Goal: Task Accomplishment & Management: Use online tool/utility

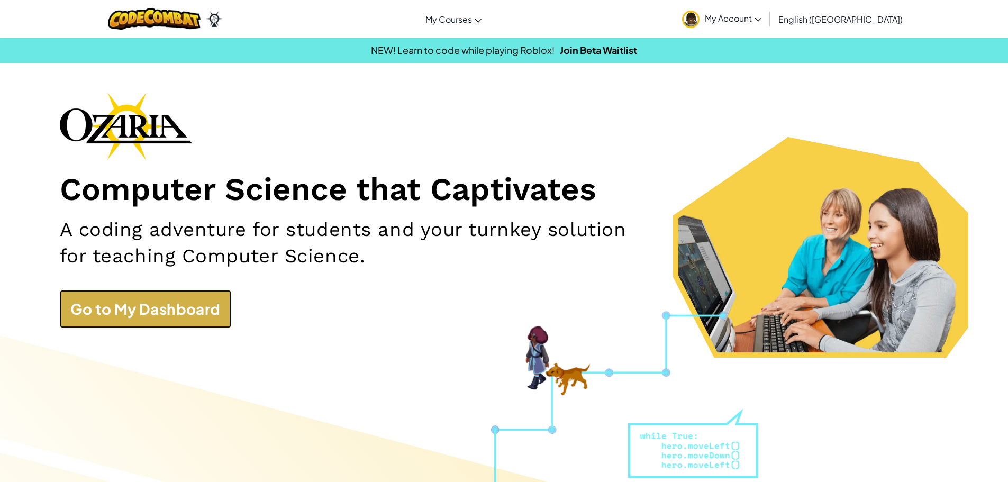
click at [165, 319] on link "Go to My Dashboard" at bounding box center [146, 309] width 172 height 38
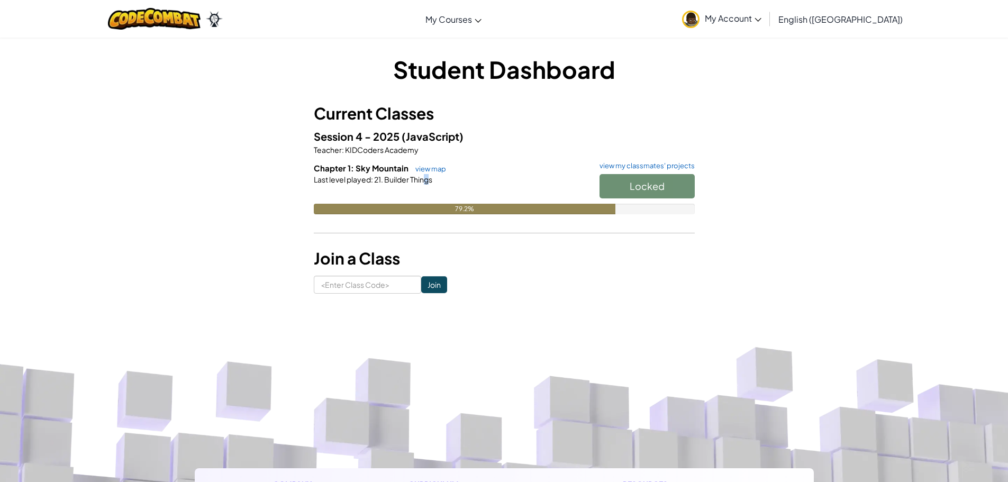
click at [428, 175] on div "Last level played : 21. Builder Things" at bounding box center [504, 179] width 381 height 11
click at [426, 175] on span "Builder Things" at bounding box center [407, 180] width 49 height 10
click at [426, 172] on link "view map" at bounding box center [428, 169] width 36 height 8
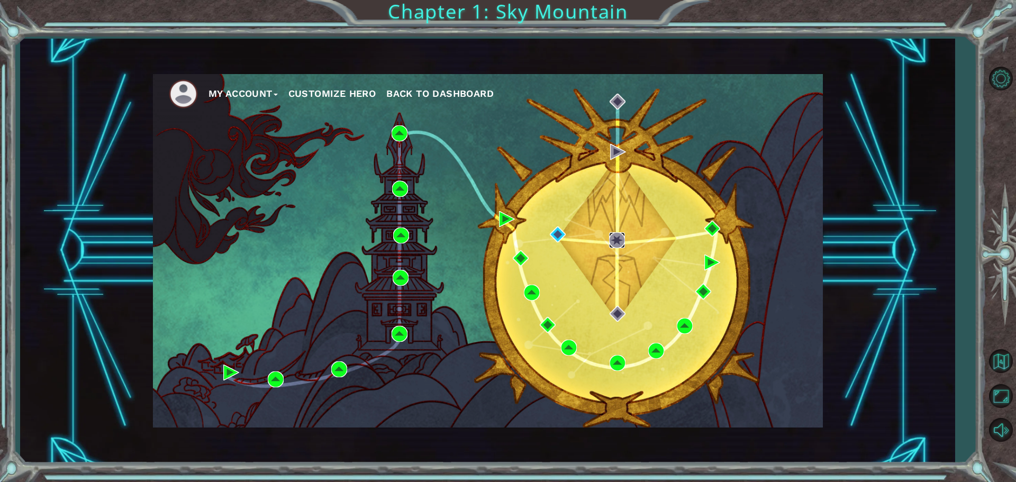
click at [619, 242] on img at bounding box center [617, 240] width 16 height 16
click at [615, 241] on img at bounding box center [617, 240] width 16 height 16
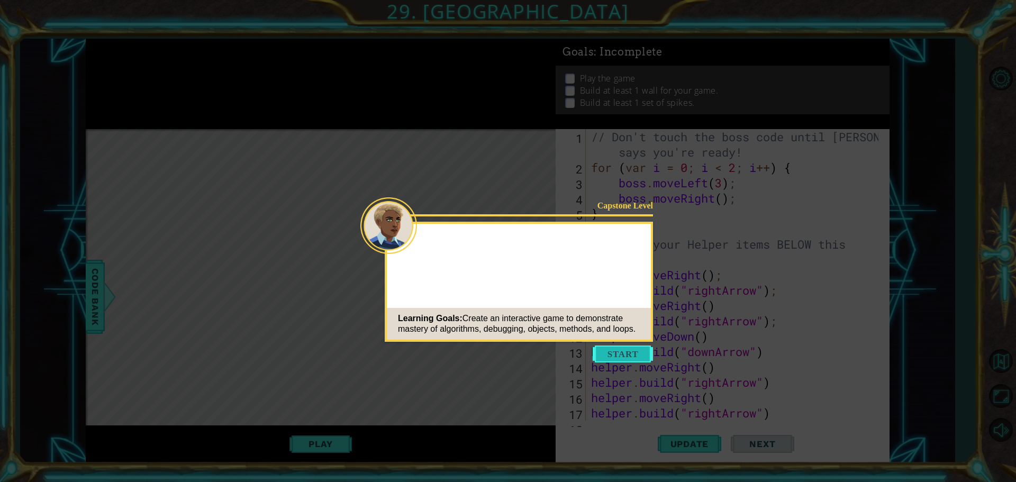
click at [610, 346] on button "Start" at bounding box center [623, 354] width 60 height 17
click at [610, 346] on icon at bounding box center [508, 241] width 1016 height 482
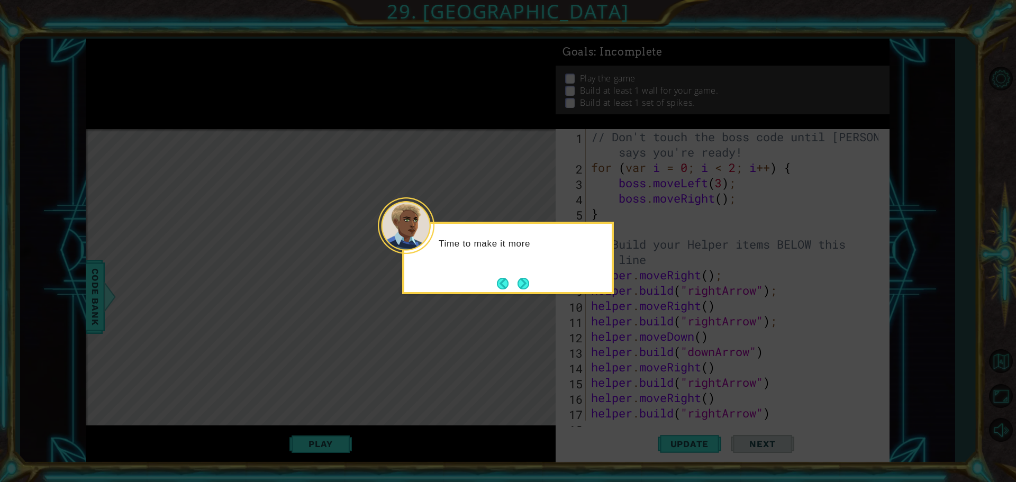
click at [525, 273] on div "Time to make it more" at bounding box center [508, 258] width 212 height 73
click at [521, 278] on button "Next" at bounding box center [523, 283] width 15 height 15
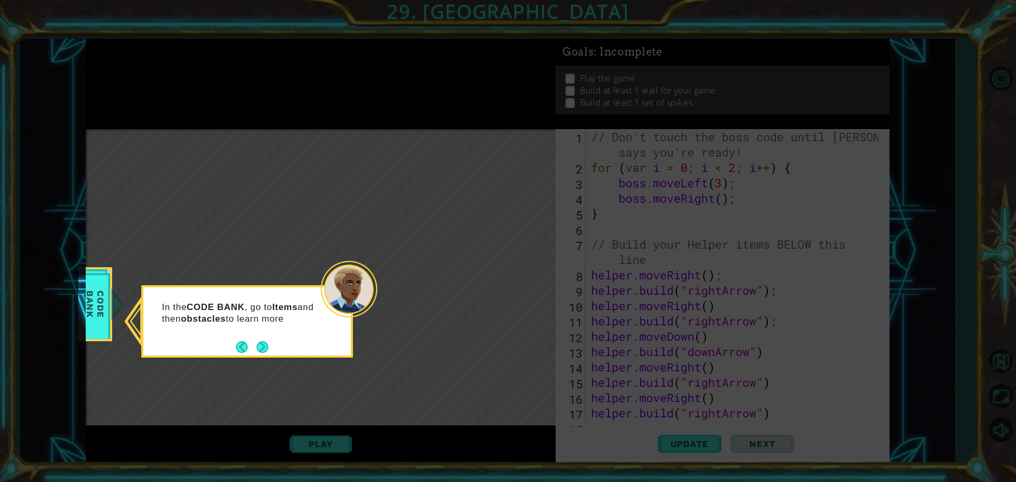
drag, startPoint x: 680, startPoint y: 387, endPoint x: 653, endPoint y: 393, distance: 28.1
click at [679, 387] on icon at bounding box center [508, 241] width 1016 height 482
click at [265, 337] on p "In the CODE BANK , go to Items and then obstacles to learn more about how the '…" at bounding box center [241, 319] width 158 height 35
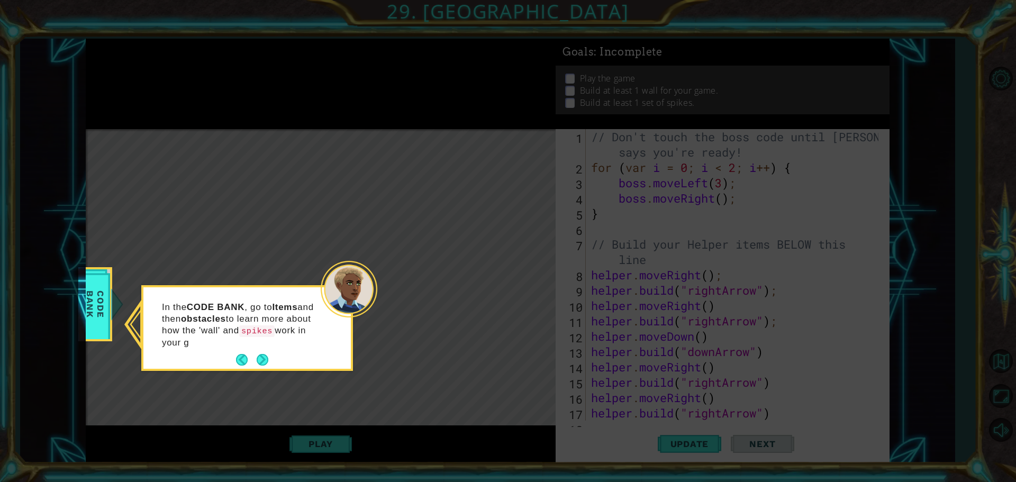
click at [264, 348] on p "In the CODE BANK , go to Items and then obstacles to learn more about how the '…" at bounding box center [241, 325] width 158 height 47
click at [258, 355] on button "Next" at bounding box center [262, 360] width 16 height 16
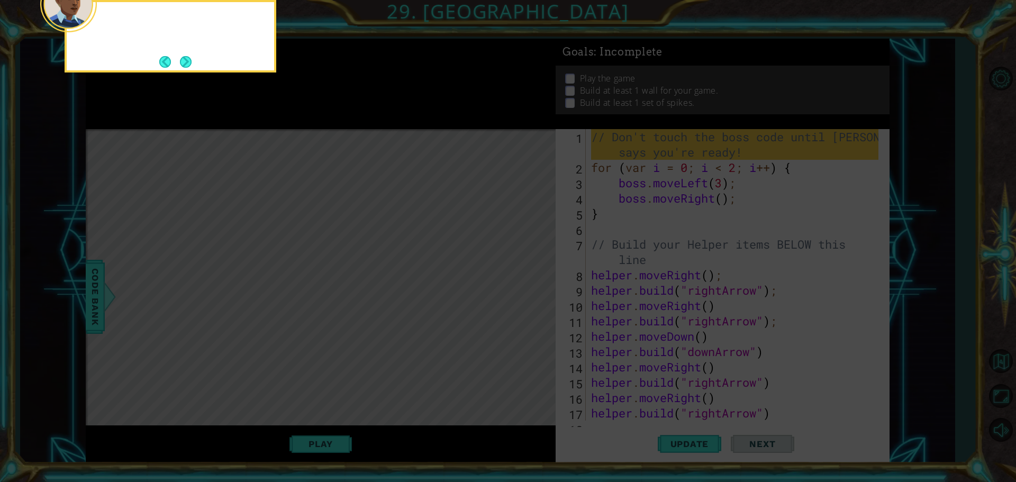
click at [259, 357] on icon at bounding box center [508, 72] width 1016 height 820
click at [264, 356] on icon at bounding box center [508, 72] width 1016 height 820
drag, startPoint x: 267, startPoint y: 347, endPoint x: 263, endPoint y: 310, distance: 37.2
click at [266, 332] on icon at bounding box center [508, 72] width 1016 height 820
click at [193, 68] on button "Next" at bounding box center [186, 62] width 14 height 14
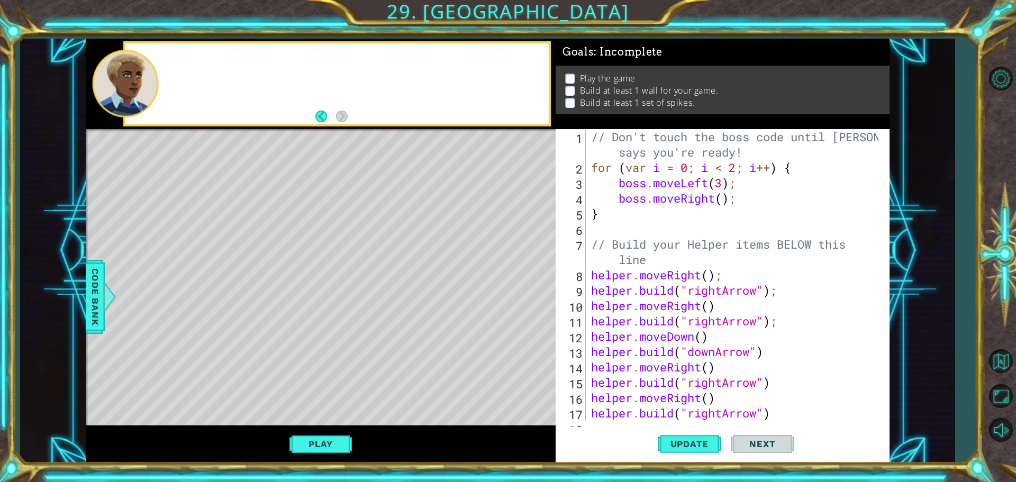
click at [194, 68] on div at bounding box center [336, 83] width 423 height 81
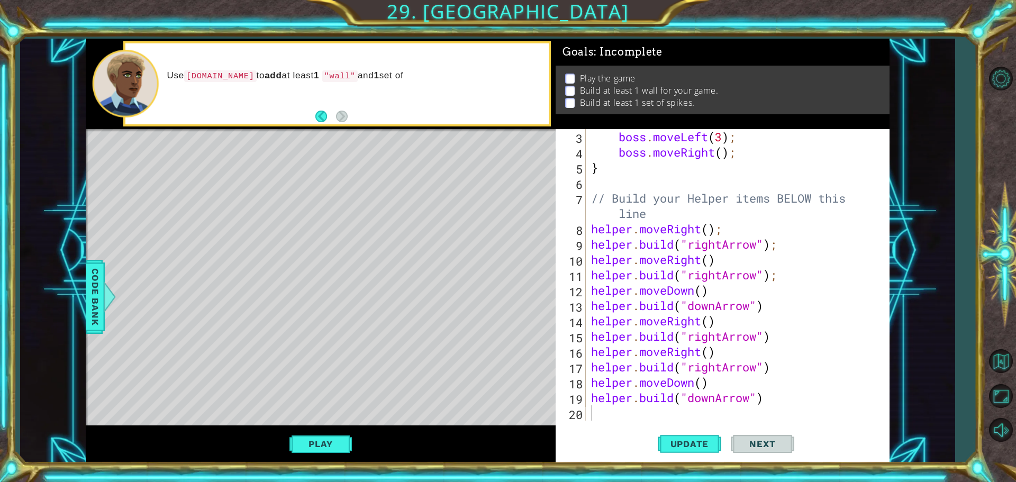
drag, startPoint x: 647, startPoint y: 414, endPoint x: 644, endPoint y: 421, distance: 7.4
click at [646, 414] on div "boss . moveLeft ( 3 ) ; boss . moveRight ( ) ; } // Build your Helper items BEL…" at bounding box center [736, 290] width 295 height 322
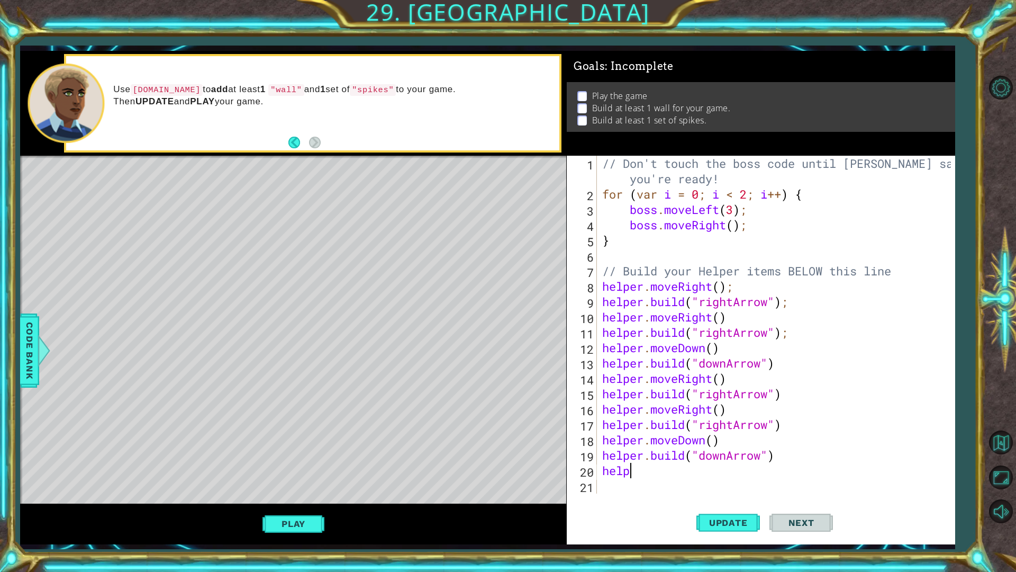
scroll to position [0, 1]
drag, startPoint x: 778, startPoint y: 366, endPoint x: 762, endPoint y: 366, distance: 15.9
click at [762, 366] on div "// Don't touch the boss code until [PERSON_NAME] says you're ready! for ( var i…" at bounding box center [778, 348] width 357 height 384
drag, startPoint x: 773, startPoint y: 365, endPoint x: 779, endPoint y: 375, distance: 11.6
click at [773, 365] on div "// Don't touch the boss code until [PERSON_NAME] says you're ready! for ( var i…" at bounding box center [776, 325] width 352 height 338
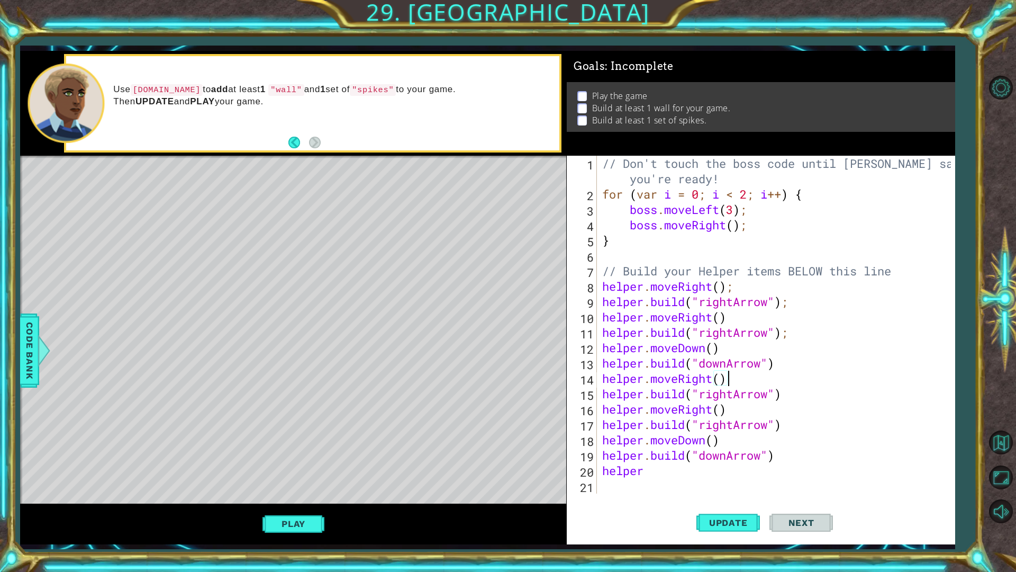
drag, startPoint x: 767, startPoint y: 385, endPoint x: 772, endPoint y: 387, distance: 6.0
click at [768, 386] on div "// Don't touch the boss code until [PERSON_NAME] says you're ready! for ( var i…" at bounding box center [778, 348] width 357 height 384
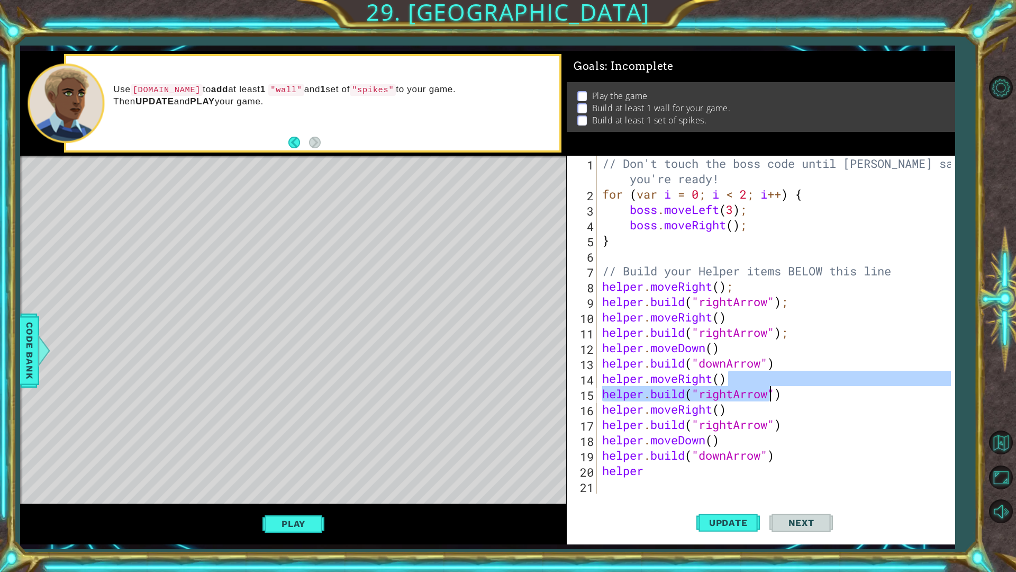
click at [734, 389] on div "// Don't touch the boss code until [PERSON_NAME] says you're ready! for ( var i…" at bounding box center [776, 325] width 352 height 338
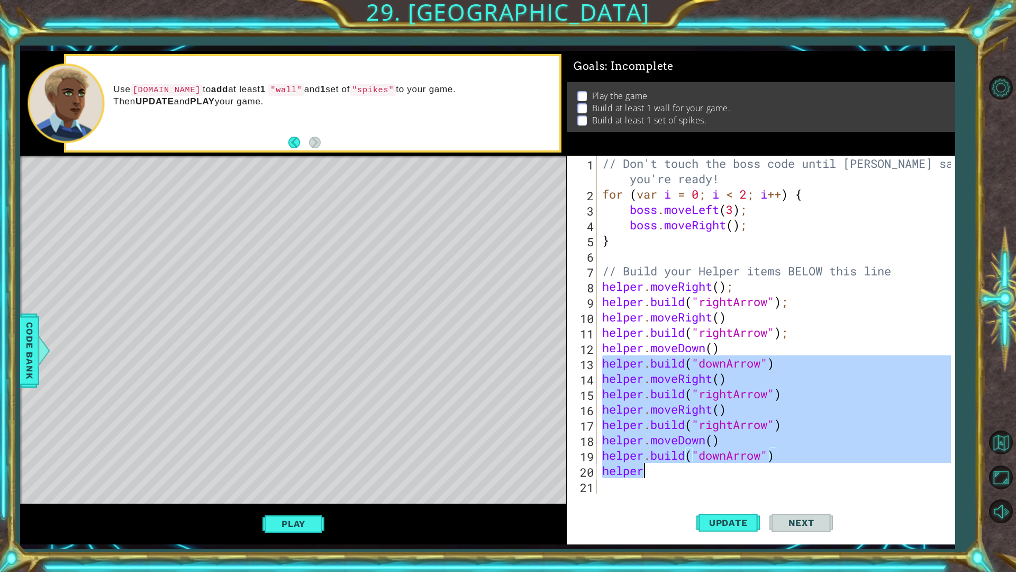
drag, startPoint x: 605, startPoint y: 366, endPoint x: 822, endPoint y: 496, distance: 253.1
click at [822, 482] on div "[DOMAIN_NAME]("rightArrow") 1 2 3 4 5 6 7 8 9 10 11 12 13 14 15 16 17 18 19 20 …" at bounding box center [761, 350] width 389 height 389
type textarea "helper"
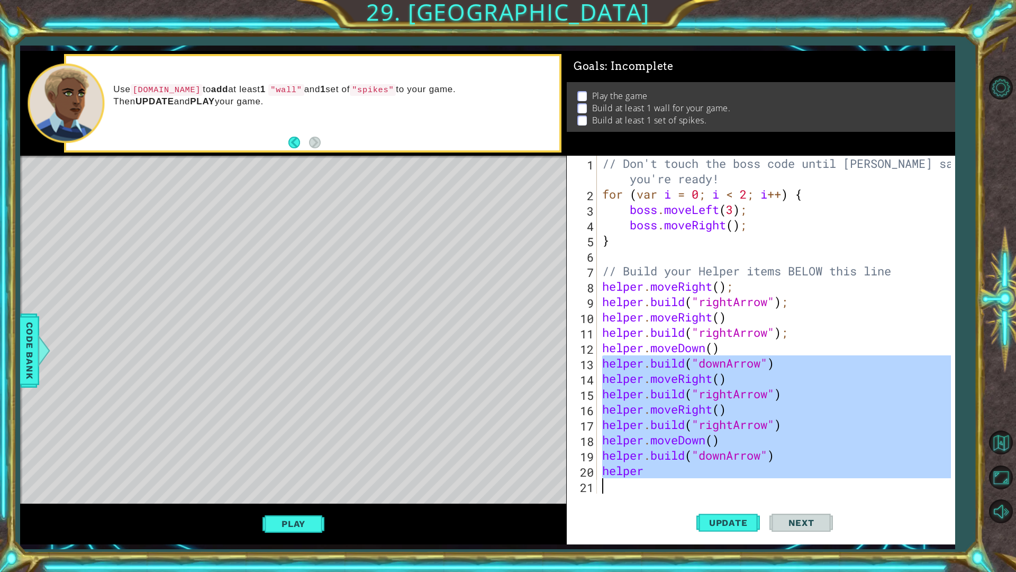
scroll to position [0, 0]
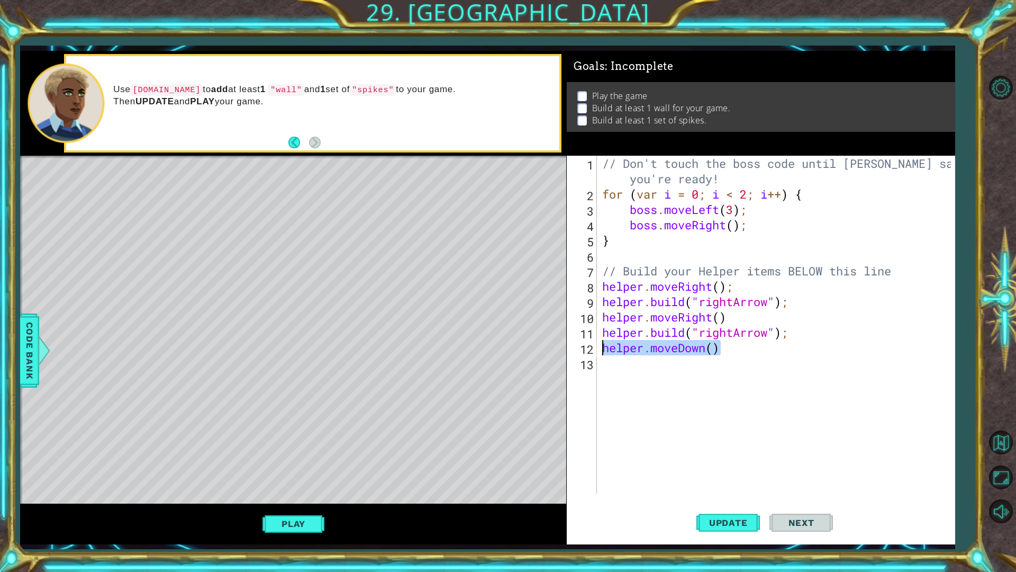
drag, startPoint x: 727, startPoint y: 355, endPoint x: 584, endPoint y: 350, distance: 143.0
click at [584, 350] on div "1 2 3 4 5 6 7 8 9 10 11 12 13 // Don't touch the boss code until [PERSON_NAME] …" at bounding box center [759, 325] width 385 height 338
type textarea "helper.moveDown()"
click at [740, 482] on span "Update" at bounding box center [729, 522] width 60 height 11
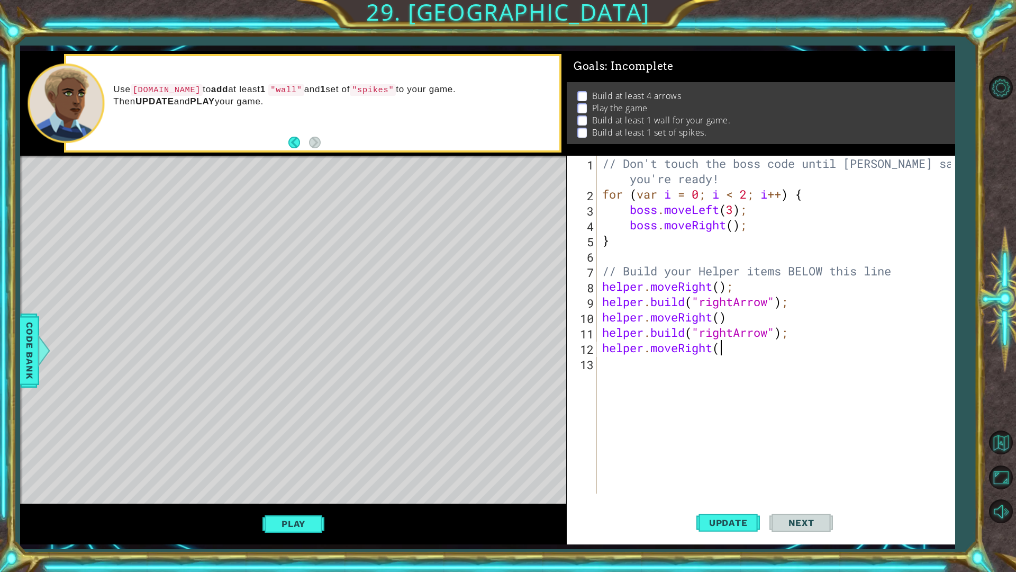
scroll to position [0, 5]
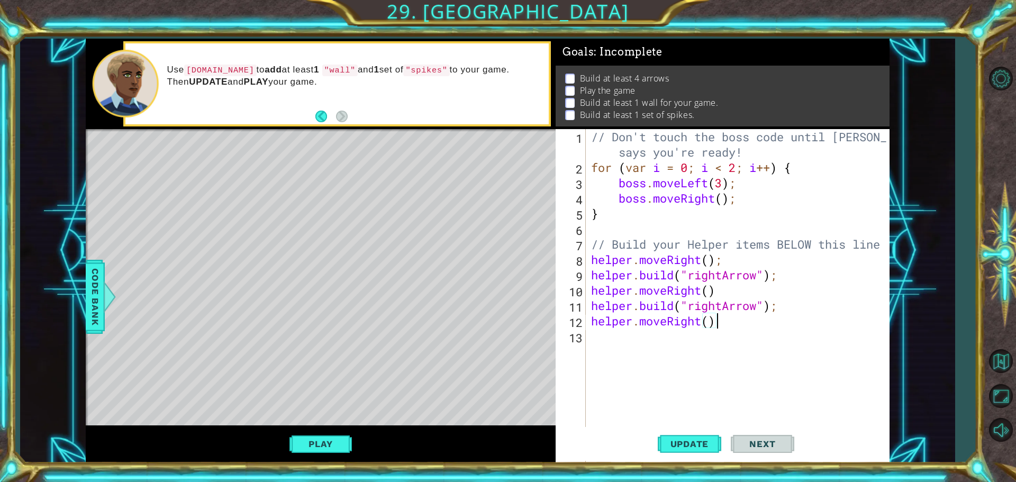
type textarea "helper.moveRight()"
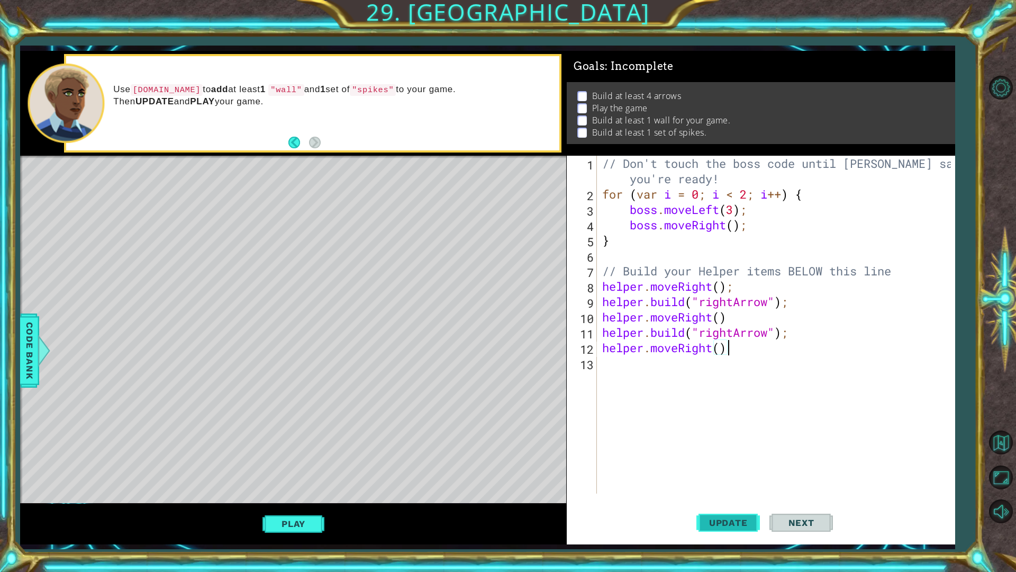
click at [725, 482] on span "Update" at bounding box center [729, 522] width 60 height 11
drag, startPoint x: 642, startPoint y: 366, endPoint x: 655, endPoint y: 374, distance: 16.2
click at [646, 373] on div "// Don't touch the boss code until [PERSON_NAME] says you're ready! for ( var i…" at bounding box center [778, 348] width 357 height 384
click at [607, 336] on div "// Don't touch the boss code until [PERSON_NAME] says you're ready! for ( var i…" at bounding box center [778, 348] width 357 height 384
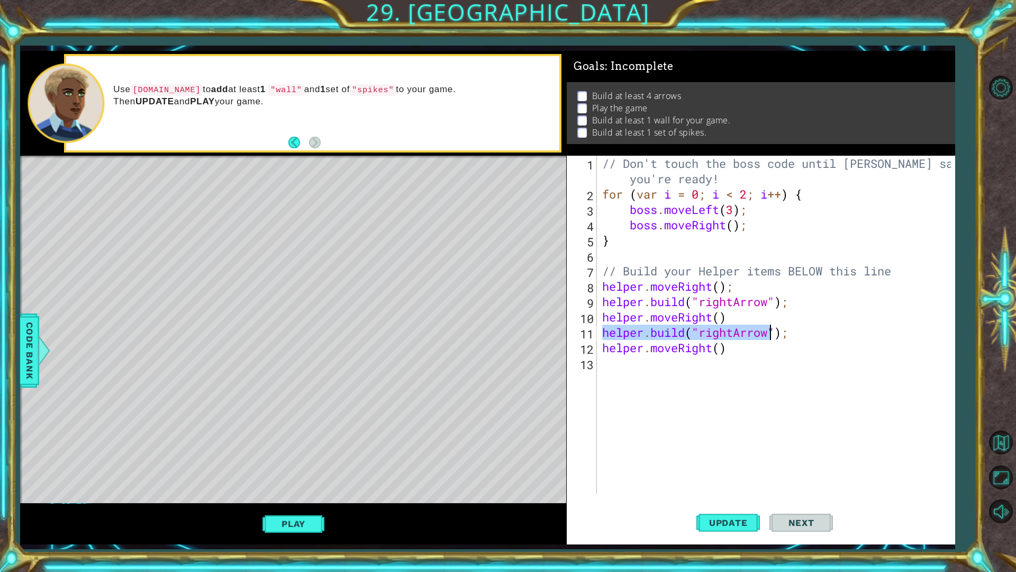
drag, startPoint x: 602, startPoint y: 335, endPoint x: 771, endPoint y: 336, distance: 168.3
click at [771, 336] on div "// Don't touch the boss code until [PERSON_NAME] says you're ready! for ( var i…" at bounding box center [778, 348] width 357 height 384
click at [800, 331] on div "// Don't touch the boss code until [PERSON_NAME] says you're ready! for ( var i…" at bounding box center [776, 325] width 352 height 338
drag, startPoint x: 603, startPoint y: 338, endPoint x: 803, endPoint y: 330, distance: 199.2
click at [808, 330] on div "// Don't touch the boss code until [PERSON_NAME] says you're ready! for ( var i…" at bounding box center [778, 348] width 357 height 384
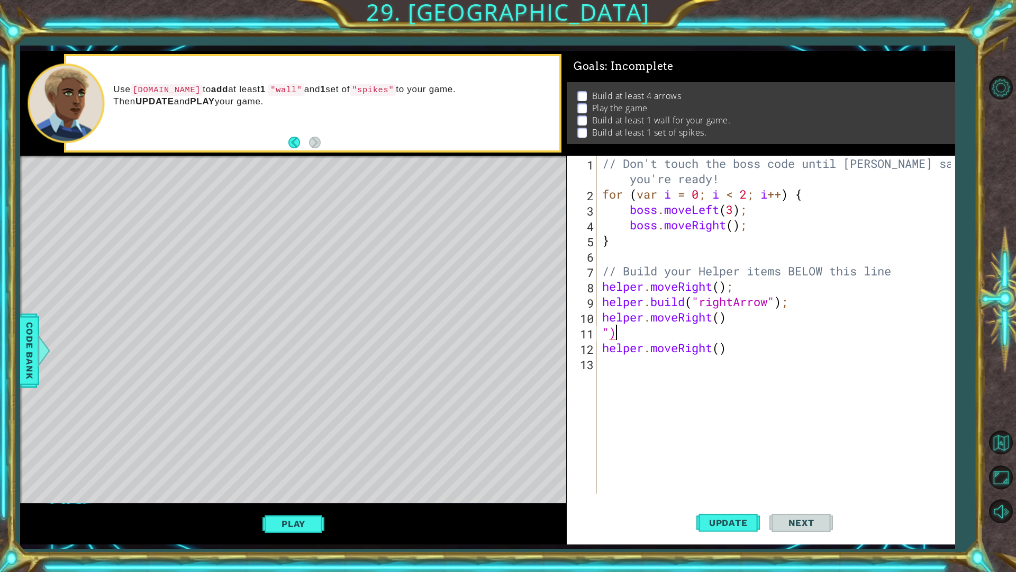
type textarea """
paste textarea "[DOMAIN_NAME]("downArrow")"
type textarea "[DOMAIN_NAME]("downArrow")"
drag, startPoint x: 777, startPoint y: 336, endPoint x: 593, endPoint y: 338, distance: 184.2
click at [593, 338] on div "[DOMAIN_NAME]("downArrow") 1 2 3 4 5 6 7 8 9 10 11 12 13 // Don't touch the bos…" at bounding box center [759, 325] width 385 height 338
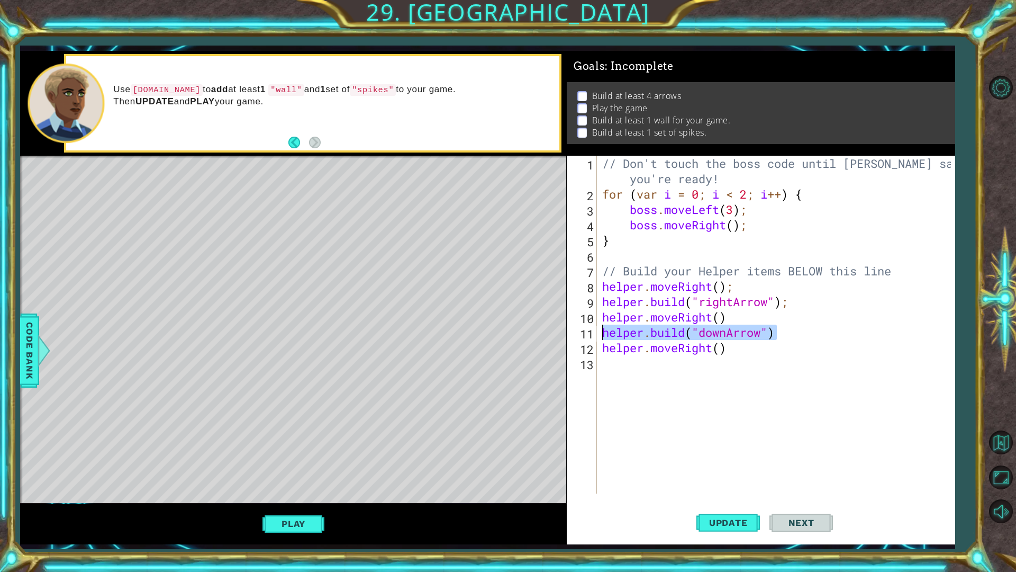
drag, startPoint x: 623, startPoint y: 333, endPoint x: 825, endPoint y: 373, distance: 206.2
click at [825, 373] on div "// Don't touch the boss code until [PERSON_NAME] says you're ready! for ( var i…" at bounding box center [778, 348] width 357 height 384
click at [791, 339] on div "// Don't touch the boss code until [PERSON_NAME] says you're ready! for ( var i…" at bounding box center [778, 348] width 357 height 384
type textarea "[DOMAIN_NAME]("downArrow")"
drag, startPoint x: 775, startPoint y: 334, endPoint x: 601, endPoint y: 330, distance: 174.2
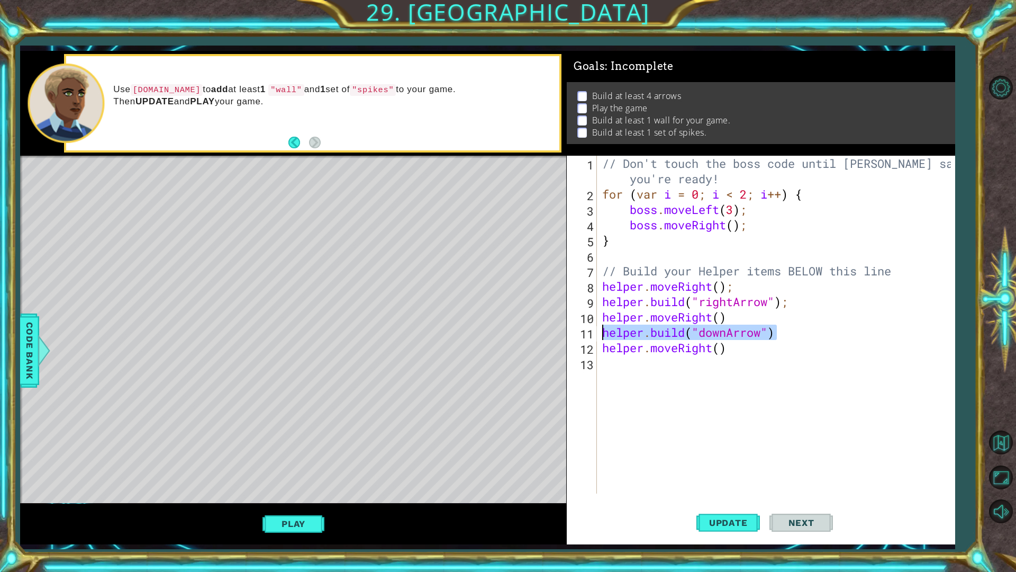
click at [601, 330] on div "// Don't touch the boss code until [PERSON_NAME] says you're ready! for ( var i…" at bounding box center [778, 348] width 357 height 384
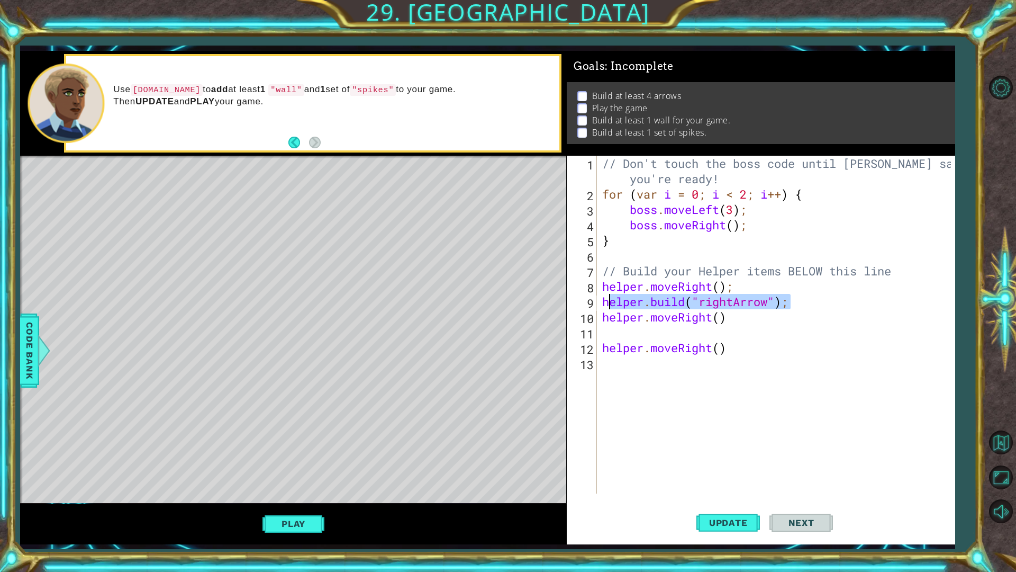
drag, startPoint x: 794, startPoint y: 305, endPoint x: 594, endPoint y: 306, distance: 199.6
click at [594, 306] on div "1 2 3 4 5 6 7 8 9 10 11 12 13 // Don't touch the boss code until [PERSON_NAME] …" at bounding box center [759, 325] width 385 height 338
type textarea "[DOMAIN_NAME]("rightArrow");"
click at [615, 330] on div "// Don't touch the boss code until [PERSON_NAME] says you're ready! for ( var i…" at bounding box center [778, 348] width 357 height 384
paste textarea "[DOMAIN_NAME]("rightArrow");"
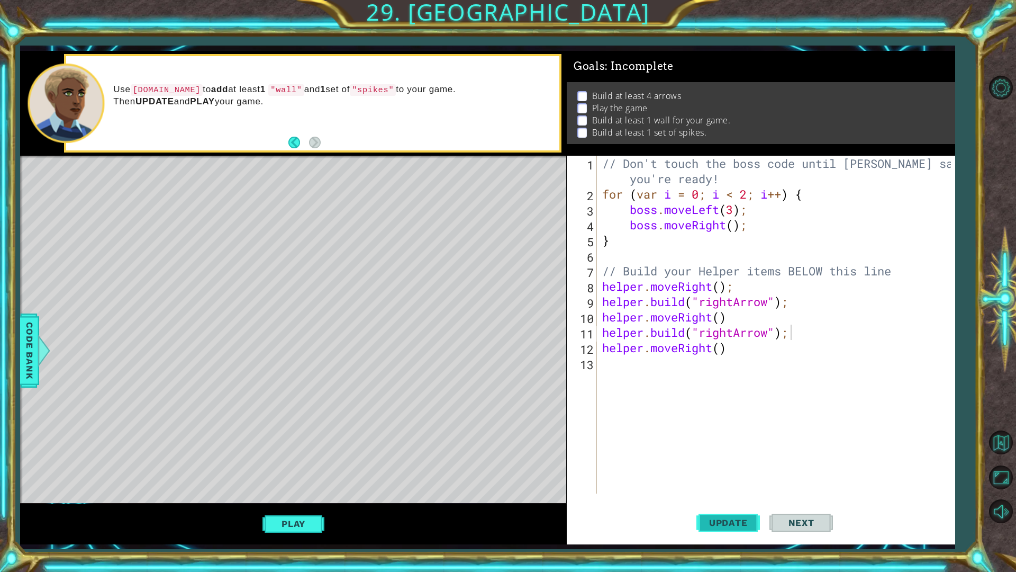
click at [720, 482] on button "Update" at bounding box center [729, 522] width 64 height 39
click at [722, 482] on span "Update" at bounding box center [729, 522] width 60 height 11
click at [700, 482] on div "[DOMAIN_NAME]("rightArrow"); 1 2 3 4 5 6 7 8 9 10 11 12 13 // Don't touch the b…" at bounding box center [761, 350] width 389 height 389
click at [700, 482] on button "Update" at bounding box center [729, 522] width 64 height 39
click at [699, 482] on span "Update" at bounding box center [729, 522] width 60 height 11
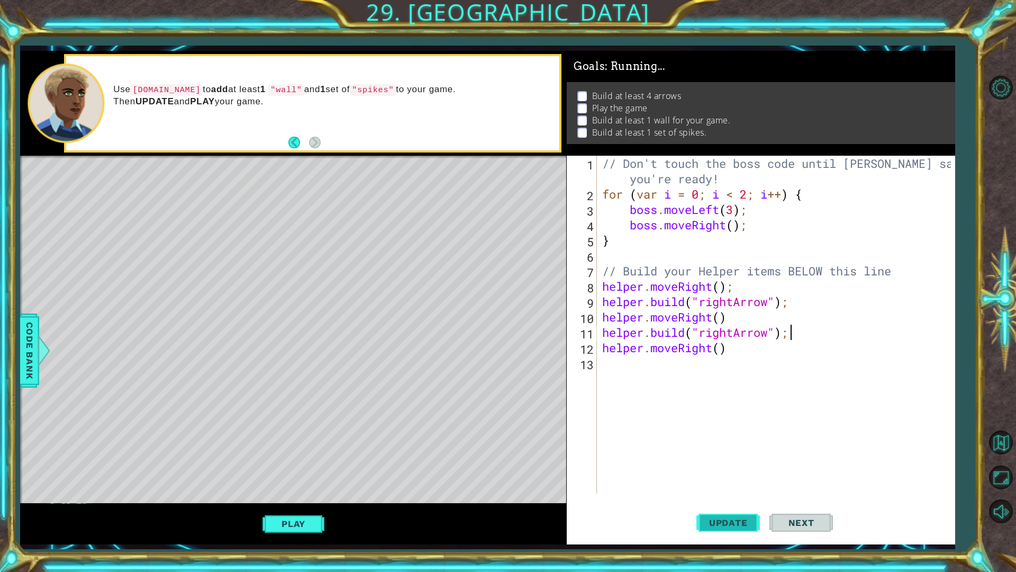
drag, startPoint x: 699, startPoint y: 518, endPoint x: 710, endPoint y: 518, distance: 11.1
click at [699, 482] on span "Update" at bounding box center [729, 522] width 60 height 11
click at [710, 482] on span "Update" at bounding box center [729, 522] width 60 height 11
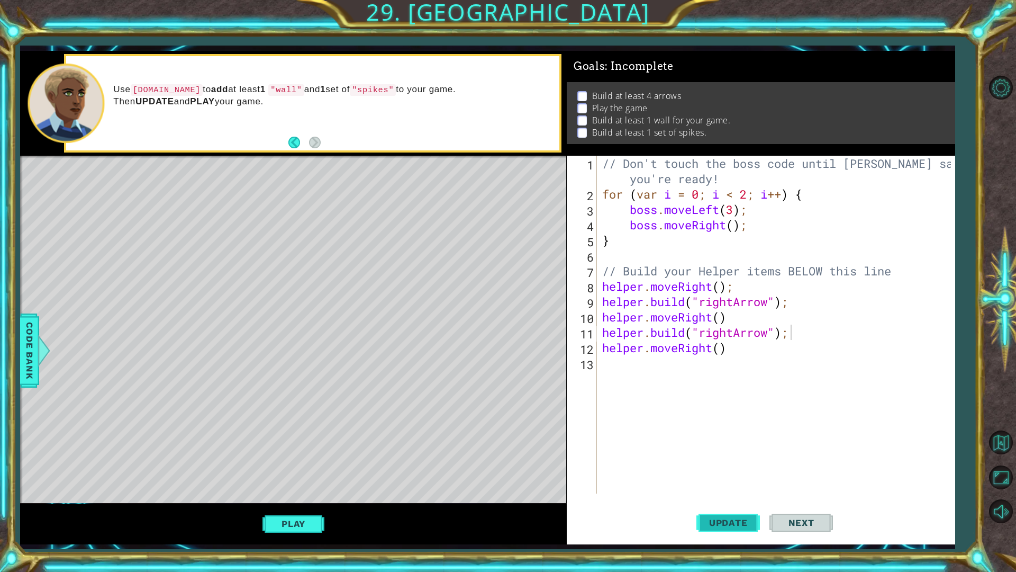
click at [710, 482] on span "Update" at bounding box center [729, 522] width 60 height 11
drag, startPoint x: 710, startPoint y: 519, endPoint x: 676, endPoint y: 451, distance: 76.2
click at [707, 482] on span "Update" at bounding box center [729, 522] width 60 height 11
drag, startPoint x: 627, startPoint y: 354, endPoint x: 625, endPoint y: 362, distance: 8.2
click at [625, 362] on div "// Don't touch the boss code until [PERSON_NAME] says you're ready! for ( var i…" at bounding box center [778, 348] width 357 height 384
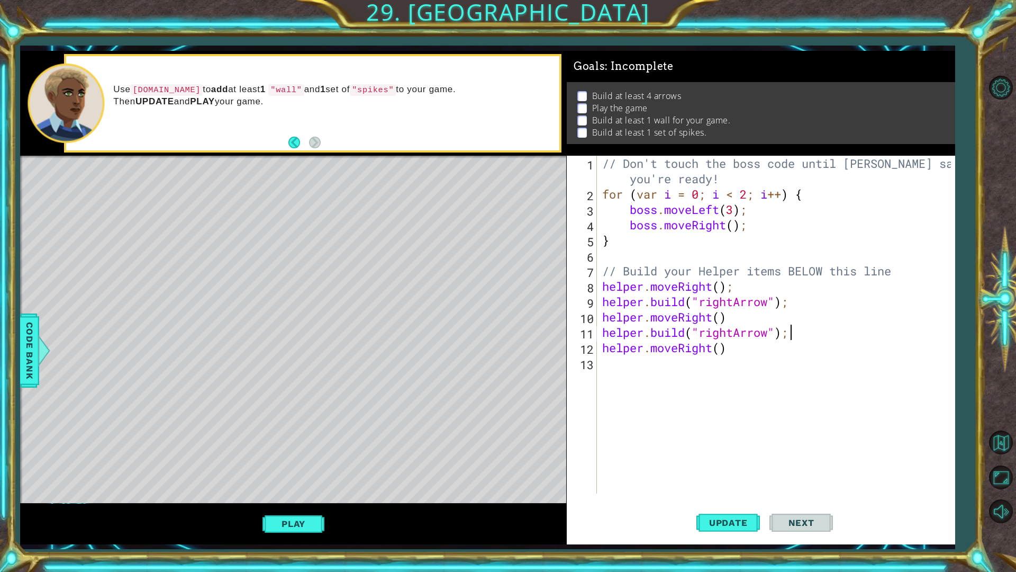
type textarea "helper.moveRight()"
click at [644, 377] on div "// Don't touch the boss code until [PERSON_NAME] says you're ready! for ( var i…" at bounding box center [776, 325] width 352 height 338
click at [619, 368] on div "// Don't touch the boss code until [PERSON_NAME] says you're ready! for ( var i…" at bounding box center [778, 348] width 357 height 384
paste textarea "[DOMAIN_NAME]("rightArrow");"
type textarea "[DOMAIN_NAME]("rightArrow");"
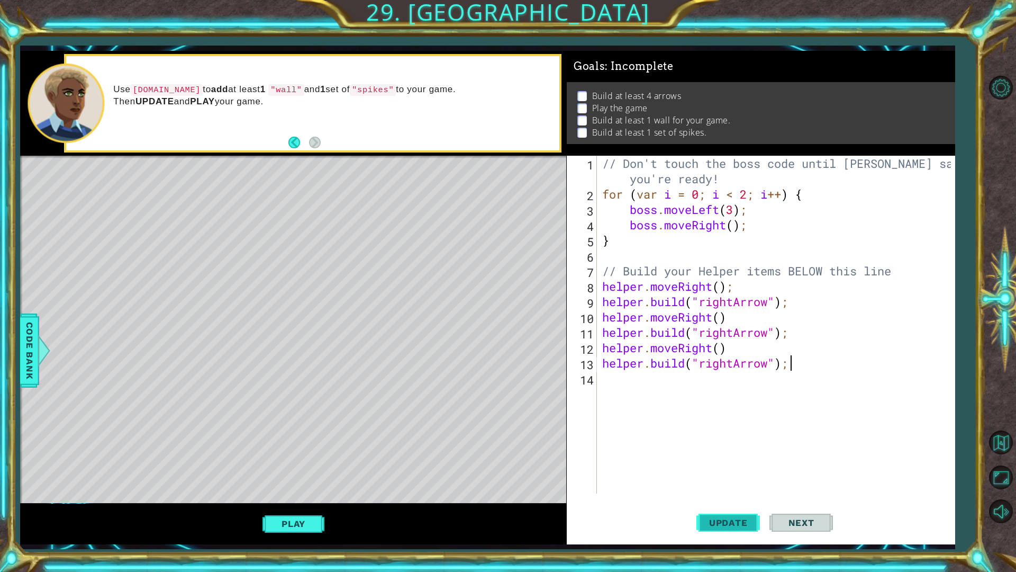
click at [734, 482] on span "Update" at bounding box center [729, 522] width 60 height 11
click at [690, 393] on div "// Don't touch the boss code until [PERSON_NAME] says you're ready! for ( var i…" at bounding box center [778, 348] width 357 height 384
type textarea "+"
click at [21, 368] on div "Code Bank" at bounding box center [29, 350] width 19 height 74
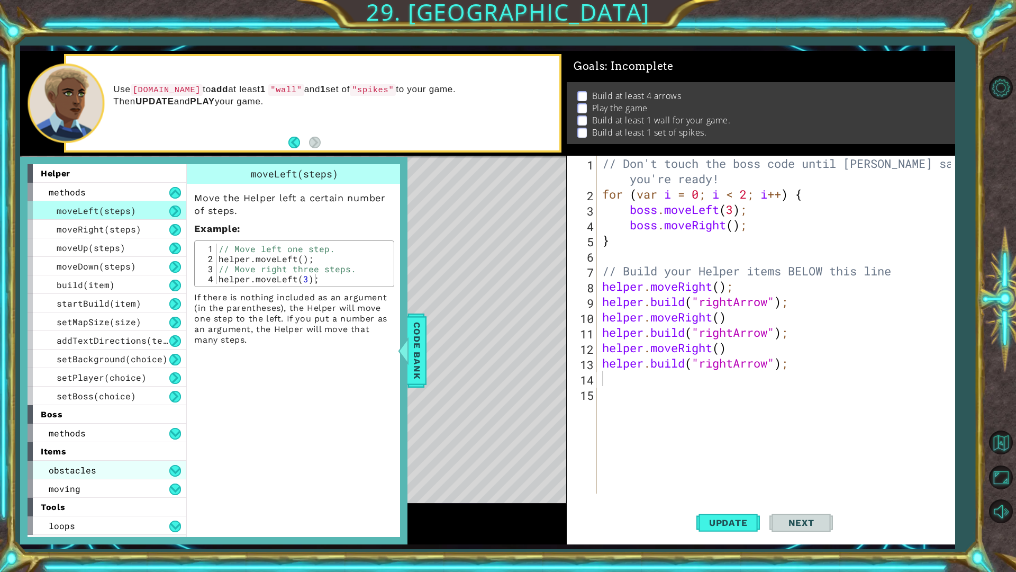
click at [109, 468] on div "obstacles" at bounding box center [107, 470] width 159 height 19
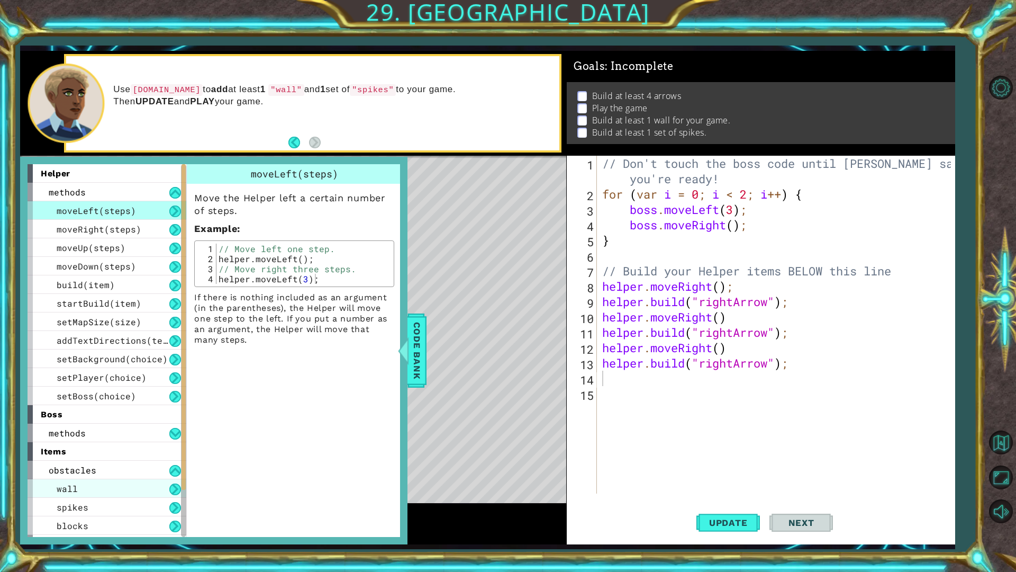
click at [115, 482] on div "wall" at bounding box center [107, 488] width 159 height 19
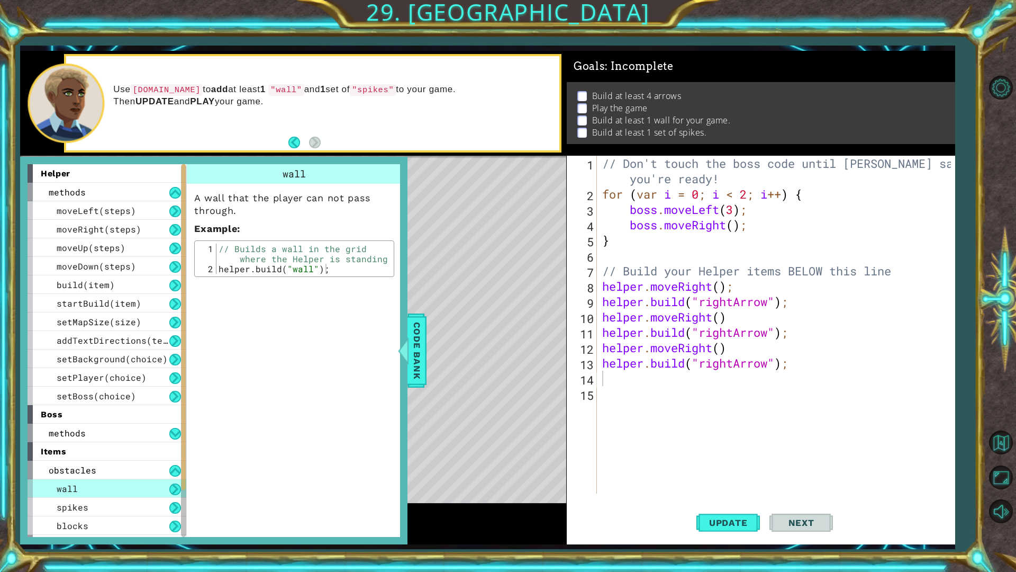
type textarea "[DOMAIN_NAME]("wall");"
drag, startPoint x: 217, startPoint y: 271, endPoint x: 342, endPoint y: 270, distance: 124.9
click at [342, 270] on div "// Builds a wall in the grid where the Helper is standing helper . build ( "wal…" at bounding box center [304, 274] width 175 height 60
drag, startPoint x: 318, startPoint y: 274, endPoint x: 284, endPoint y: 274, distance: 34.4
click at [284, 274] on div "[DOMAIN_NAME]("wall"); 1 2 // Builds a wall in the grid where the Helper is sta…" at bounding box center [294, 258] width 200 height 37
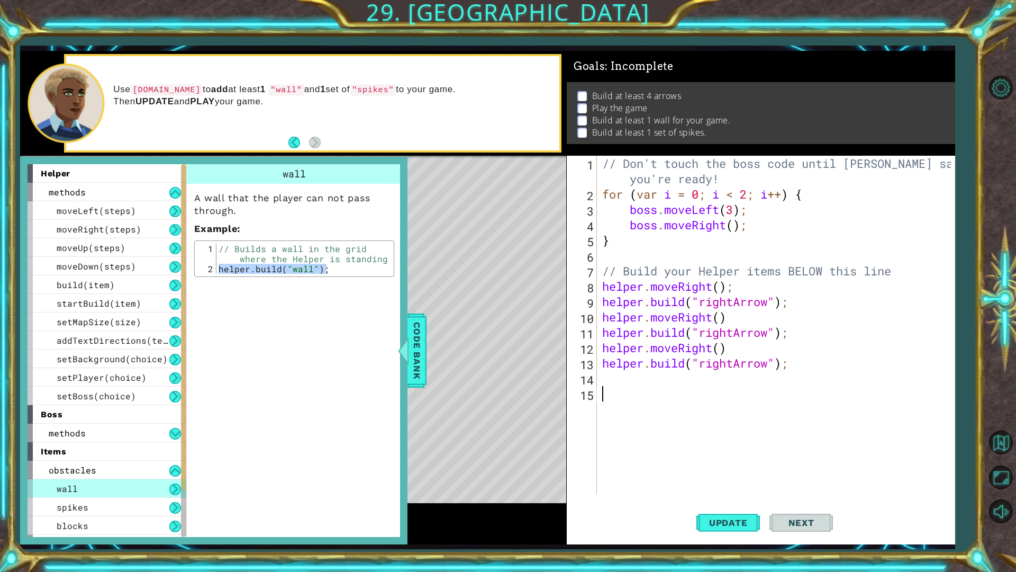
drag, startPoint x: 677, startPoint y: 391, endPoint x: 672, endPoint y: 387, distance: 6.4
click at [675, 391] on div "// Don't touch the boss code until [PERSON_NAME] says you're ready! for ( var i…" at bounding box center [778, 348] width 357 height 384
click at [638, 380] on div "// Don't touch the boss code until [PERSON_NAME] says you're ready! for ( var i…" at bounding box center [778, 348] width 357 height 384
drag, startPoint x: 636, startPoint y: 376, endPoint x: 620, endPoint y: 396, distance: 25.6
click at [620, 396] on div "// Don't touch the boss code until [PERSON_NAME] says you're ready! for ( var i…" at bounding box center [778, 348] width 357 height 384
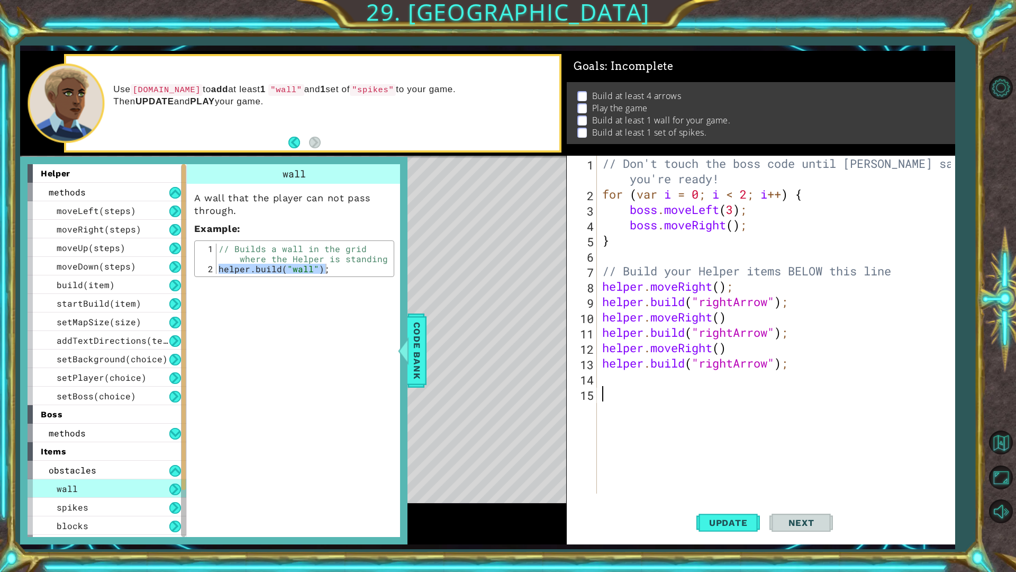
click at [622, 387] on div "// Don't touch the boss code until [PERSON_NAME] says you're ready! for ( var i…" at bounding box center [778, 348] width 357 height 384
click at [620, 375] on div "// Don't touch the boss code until [PERSON_NAME] says you're ready! for ( var i…" at bounding box center [778, 348] width 357 height 384
paste textarea "[DOMAIN_NAME]("wall");"
type textarea "[DOMAIN_NAME]("wall");"
click at [456, 232] on div "Level Map" at bounding box center [264, 312] width 489 height 312
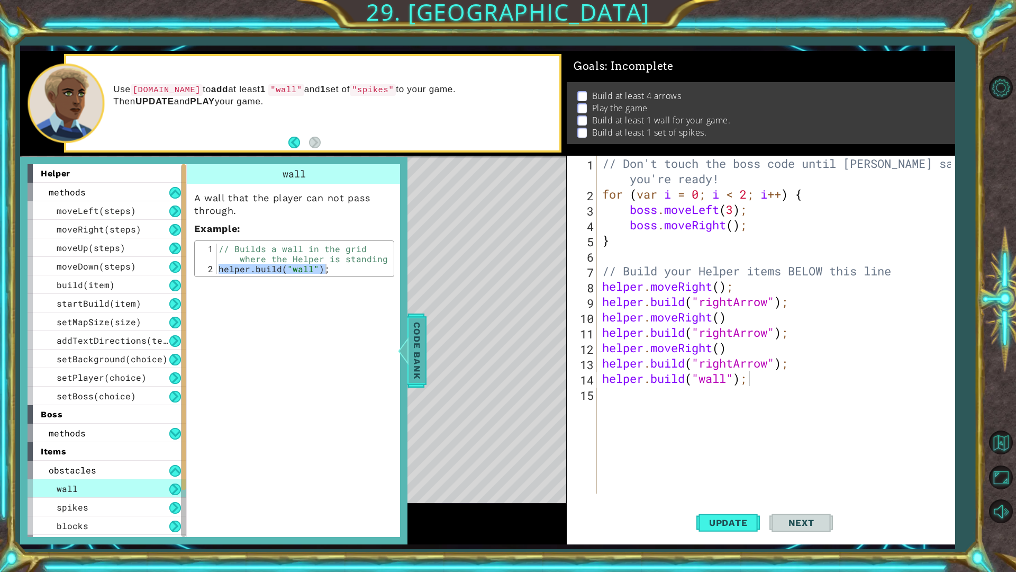
click at [408, 352] on div at bounding box center [403, 351] width 13 height 32
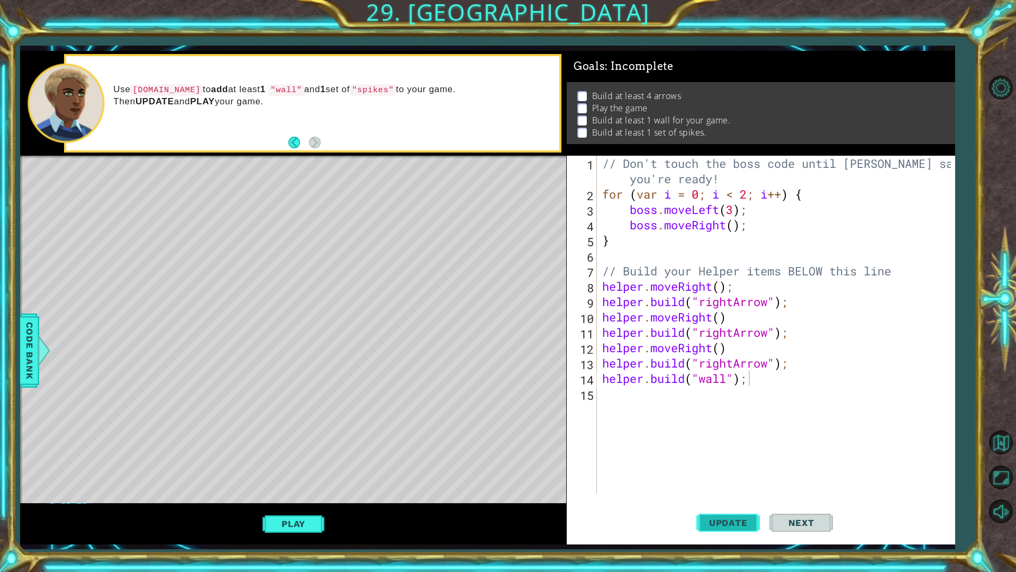
click at [745, 482] on span "Update" at bounding box center [729, 522] width 60 height 11
drag, startPoint x: 743, startPoint y: 380, endPoint x: 571, endPoint y: 372, distance: 172.8
click at [597, 383] on div "[DOMAIN_NAME]("wall"); 1 2 3 4 5 6 7 8 9 10 11 12 13 14 15 // Don't touch the b…" at bounding box center [759, 325] width 385 height 338
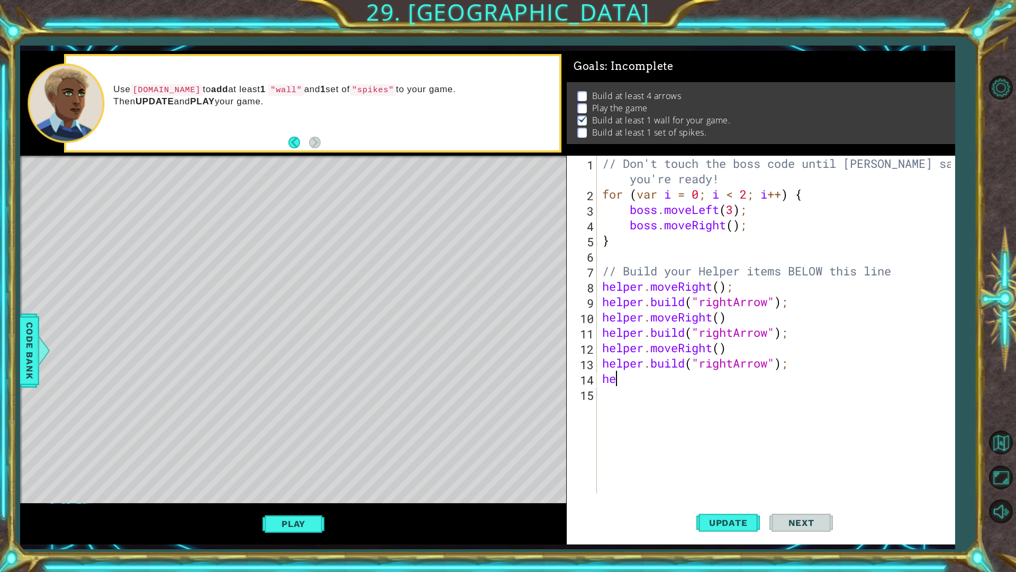
type textarea "h"
drag, startPoint x: 605, startPoint y: 350, endPoint x: 716, endPoint y: 355, distance: 111.3
click at [738, 348] on div "// Don't touch the boss code until [PERSON_NAME] says you're ready! for ( var i…" at bounding box center [778, 348] width 357 height 384
type textarea "helper.moveRight()"
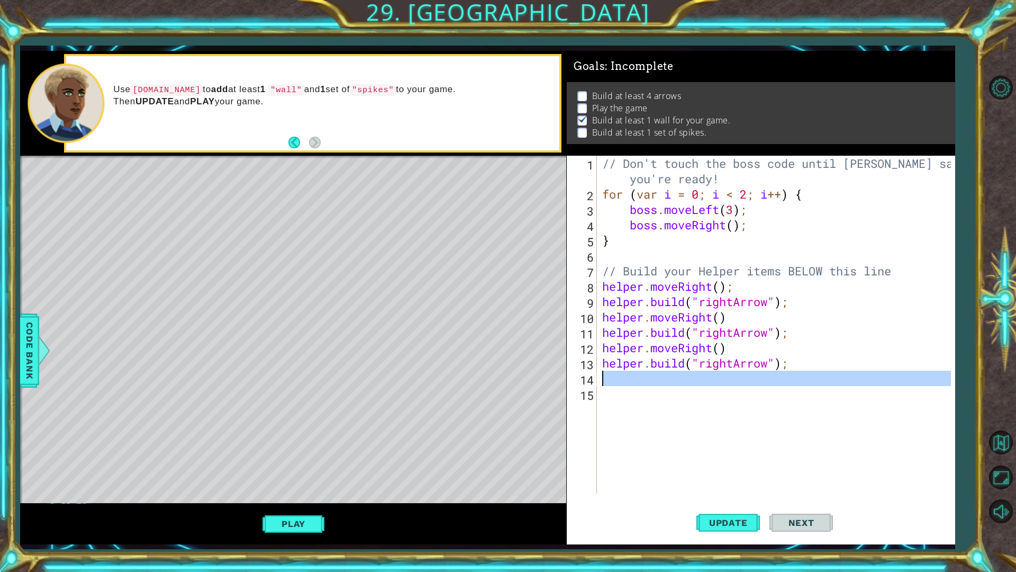
click at [588, 383] on div "14" at bounding box center [583, 379] width 28 height 15
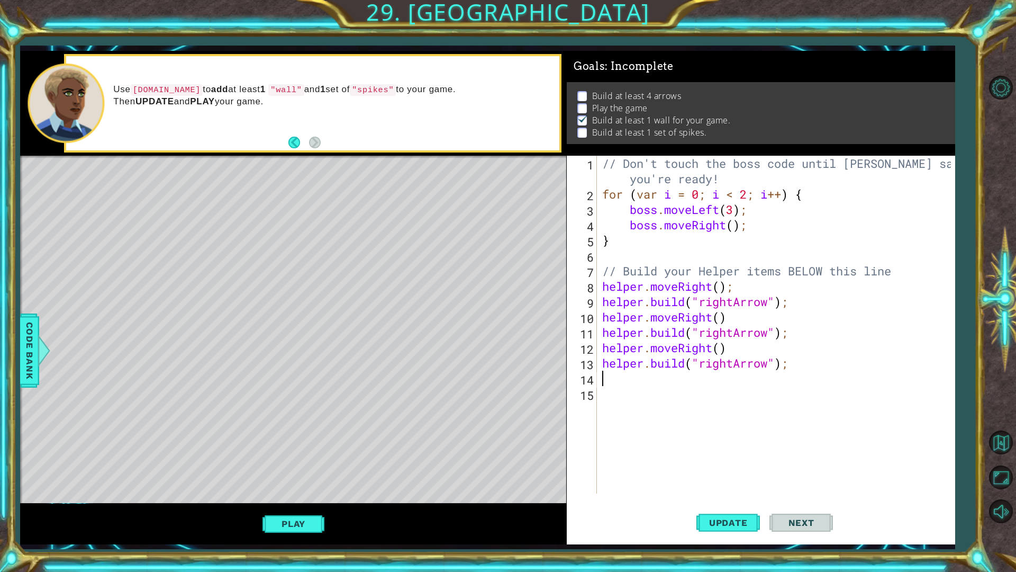
click at [606, 378] on div "// Don't touch the boss code until [PERSON_NAME] says you're ready! for ( var i…" at bounding box center [778, 348] width 357 height 384
paste textarea "helper.moveRight()"
type textarea "helper.moveRight()"
click at [617, 403] on div "// Don't touch the boss code until [PERSON_NAME] says you're ready! for ( var i…" at bounding box center [778, 348] width 357 height 384
click at [24, 350] on span "Code Bank" at bounding box center [29, 350] width 17 height 65
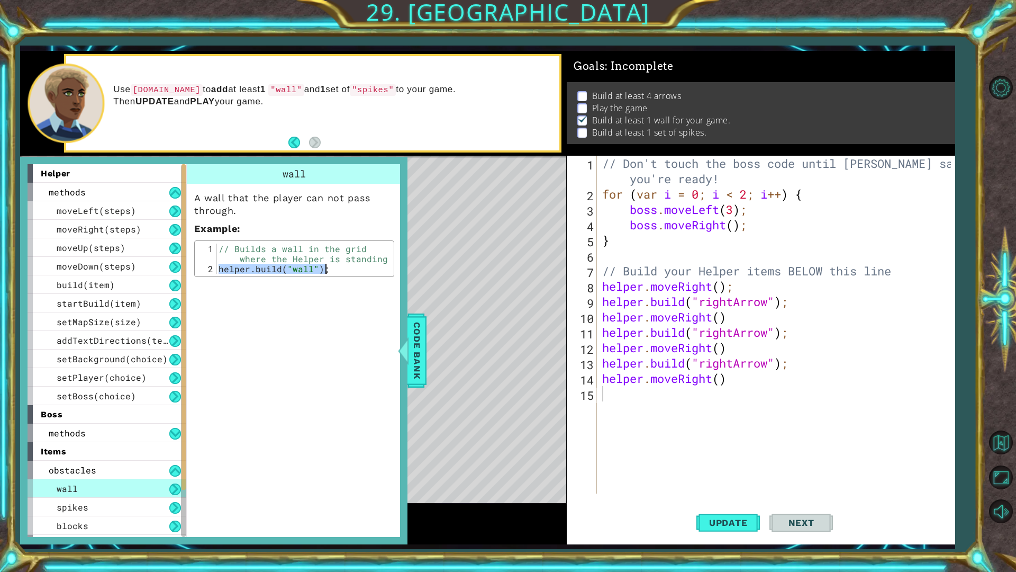
click at [653, 386] on div "// Don't touch the boss code until [PERSON_NAME] says you're ready! for ( var i…" at bounding box center [778, 348] width 357 height 384
type textarea "helper.moveRight()"
paste textarea "[DOMAIN_NAME]("wall");"
type textarea "[DOMAIN_NAME]("wall");"
click at [401, 354] on div at bounding box center [403, 351] width 13 height 32
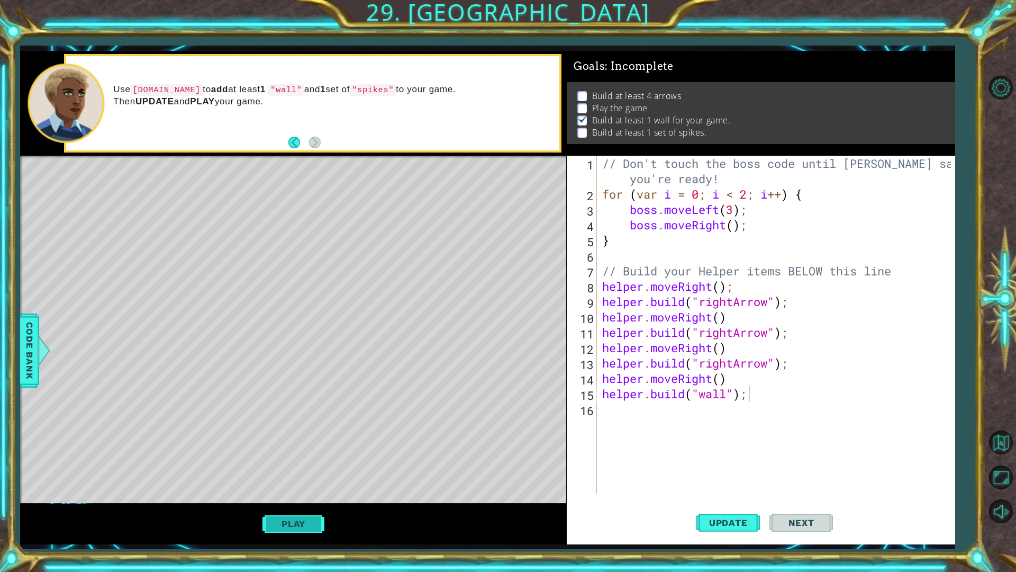
click at [296, 482] on button "Play" at bounding box center [294, 523] width 62 height 20
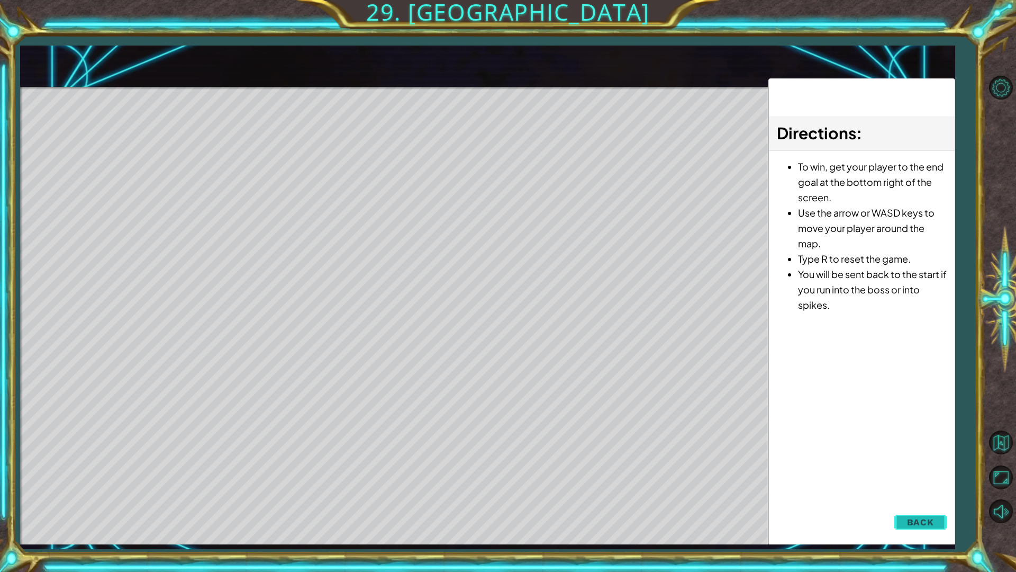
click at [930, 482] on span "Back" at bounding box center [920, 522] width 27 height 11
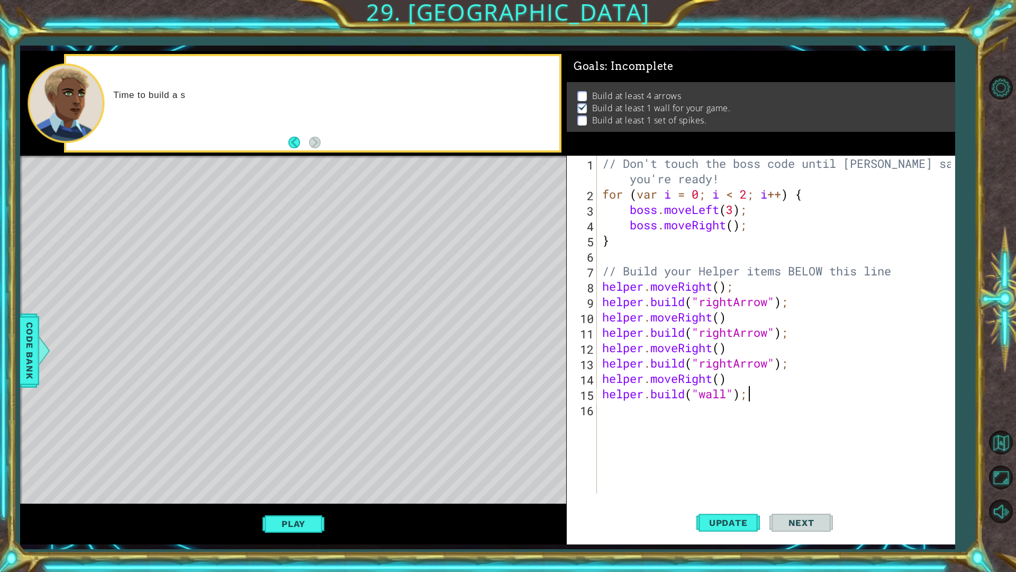
click at [608, 407] on div "// Don't touch the boss code until [PERSON_NAME] says you're ready! for ( var i…" at bounding box center [778, 348] width 357 height 384
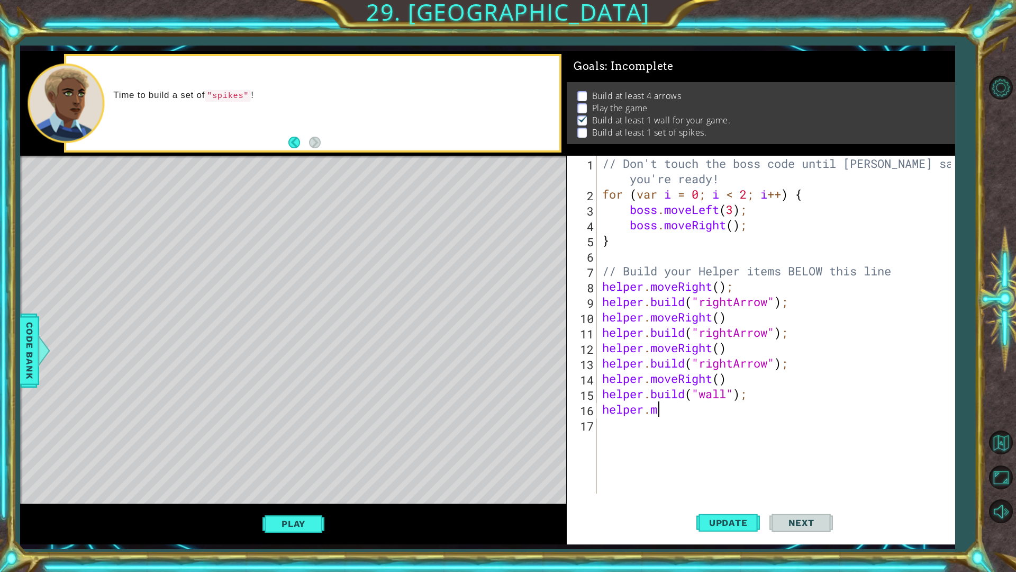
scroll to position [0, 2]
type textarea "helper.moveRight()"
drag, startPoint x: 644, startPoint y: 435, endPoint x: 638, endPoint y: 435, distance: 5.8
click at [639, 435] on div "// Don't touch the boss code until [PERSON_NAME] says you're ready! for ( var i…" at bounding box center [778, 348] width 357 height 384
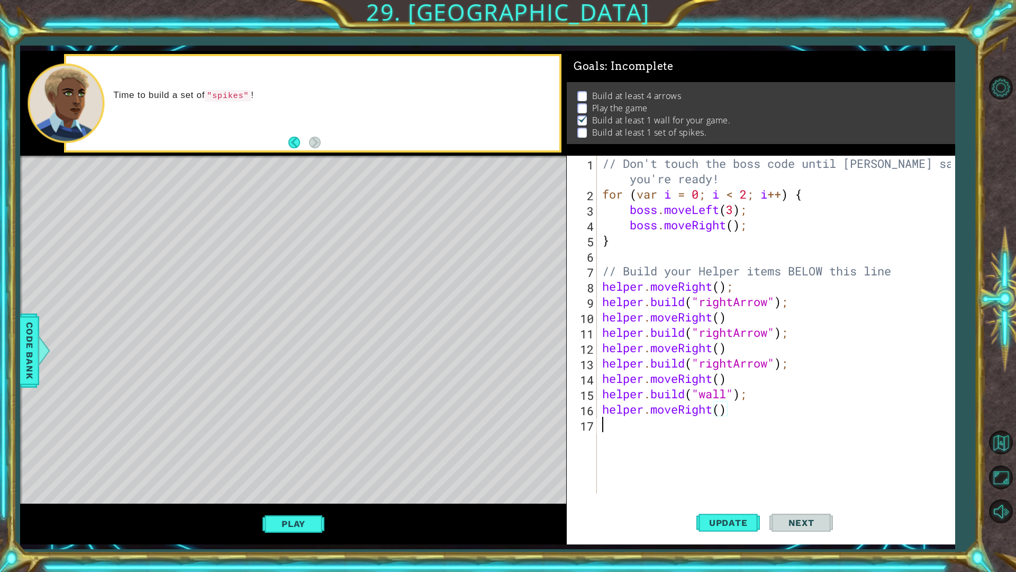
scroll to position [0, 0]
paste textarea "[DOMAIN_NAME]("wall");"
type textarea "[DOMAIN_NAME]("wall");"
click at [725, 482] on button "Update" at bounding box center [729, 522] width 64 height 39
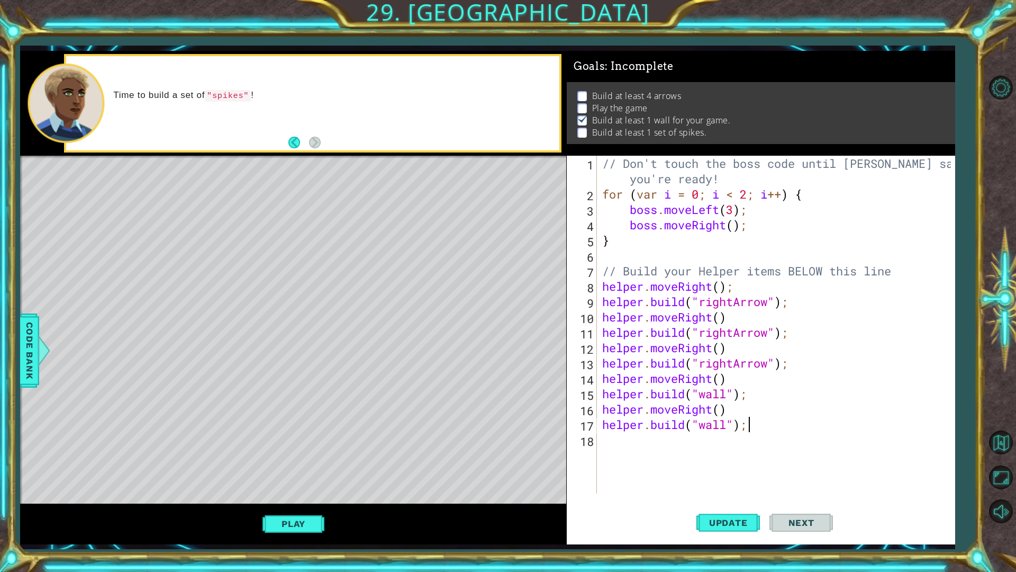
click at [641, 448] on div "// Don't touch the boss code until [PERSON_NAME] says you're ready! for ( var i…" at bounding box center [778, 348] width 357 height 384
type textarea "helper.moveRight()"
click at [720, 482] on button "Update" at bounding box center [729, 522] width 64 height 39
click at [669, 463] on div "// Don't touch the boss code until [PERSON_NAME] says you're ready! for ( var i…" at bounding box center [778, 348] width 357 height 384
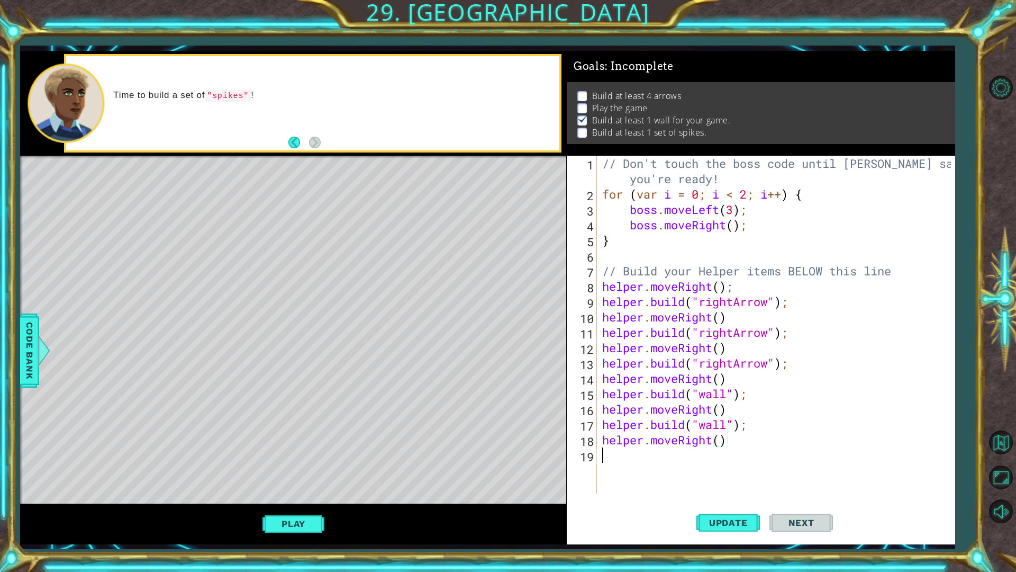
scroll to position [0, 0]
paste textarea "[DOMAIN_NAME]("wall");"
type textarea "[DOMAIN_NAME]("wall");"
click at [720, 461] on div "// Don't touch the boss code until [PERSON_NAME] says you're ready! for ( var i…" at bounding box center [778, 348] width 357 height 384
click at [711, 465] on div "// Don't touch the boss code until [PERSON_NAME] says you're ready! for ( var i…" at bounding box center [778, 348] width 357 height 384
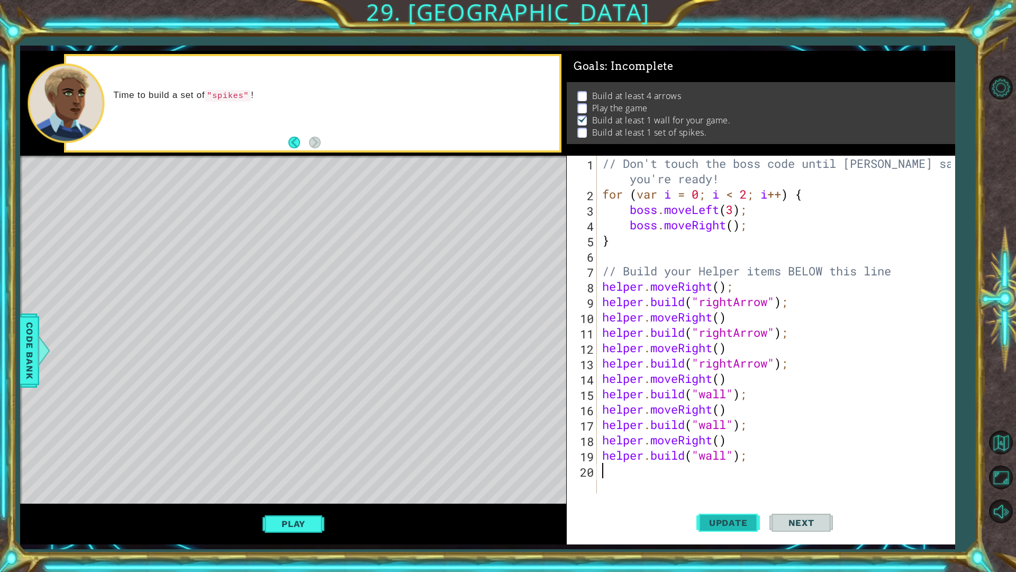
click at [708, 482] on span "Update" at bounding box center [729, 522] width 60 height 11
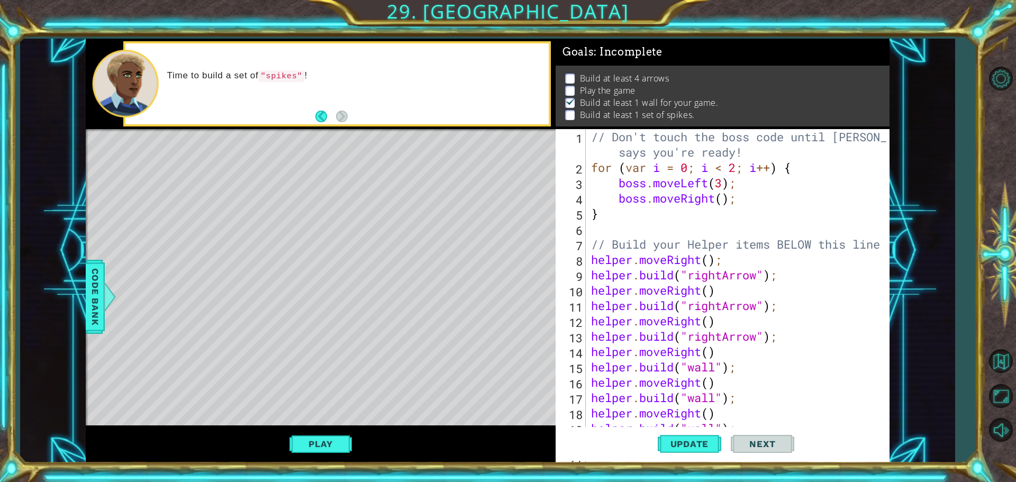
type textarea "help"
